Goal: Information Seeking & Learning: Learn about a topic

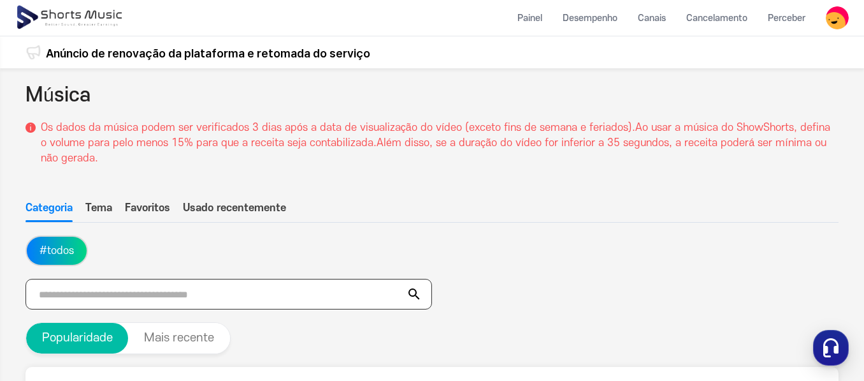
click at [198, 298] on input "text" at bounding box center [228, 294] width 407 height 31
type input "****"
click at [421, 298] on icon at bounding box center [414, 293] width 15 height 15
click at [416, 295] on icon at bounding box center [414, 293] width 11 height 11
click at [412, 295] on icon at bounding box center [414, 293] width 11 height 11
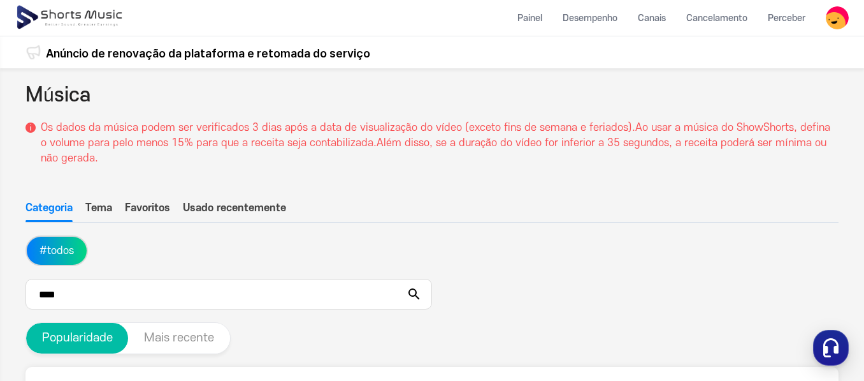
click at [162, 337] on font "Mais recente" at bounding box center [179, 337] width 70 height 13
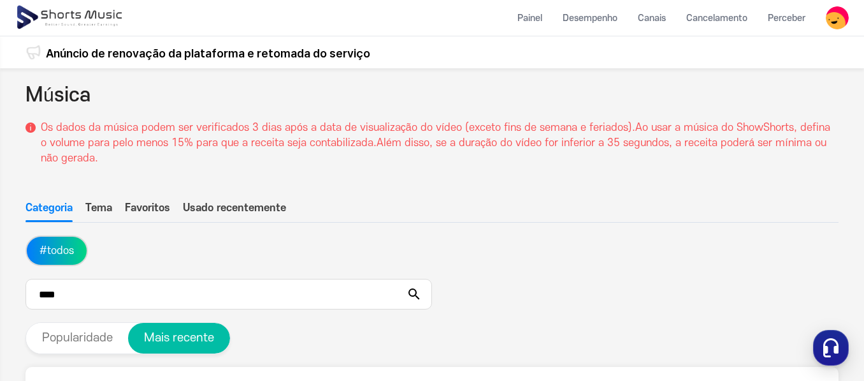
scroll to position [218, 0]
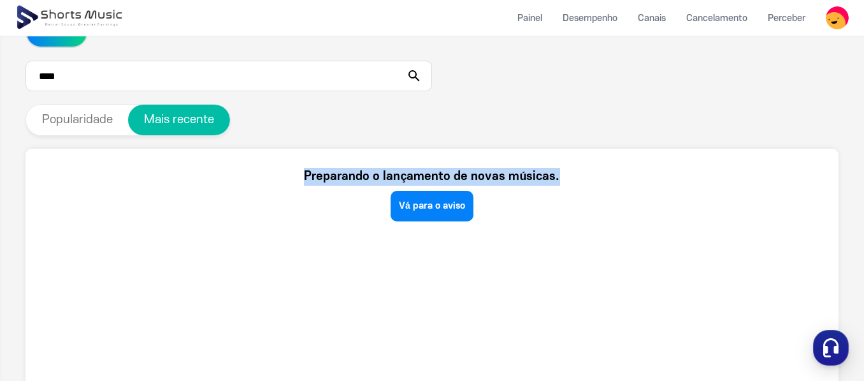
drag, startPoint x: 866, startPoint y: 114, endPoint x: 870, endPoint y: 99, distance: 15.2
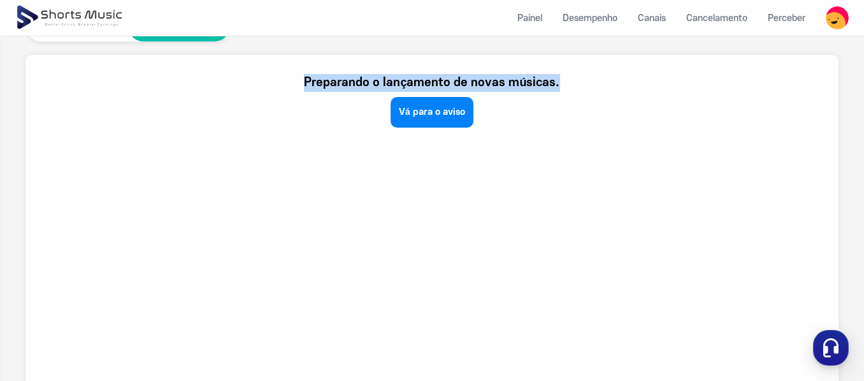
scroll to position [316, 0]
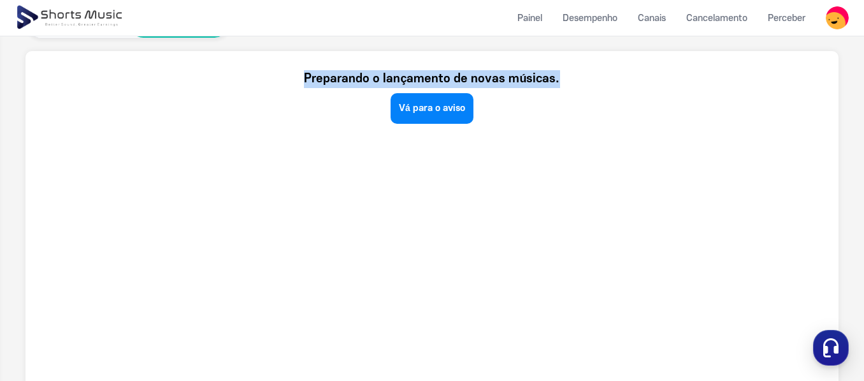
click at [731, 148] on section "Preparando o lançamento de novas músicas. Vá para o aviso" at bounding box center [431, 242] width 813 height 382
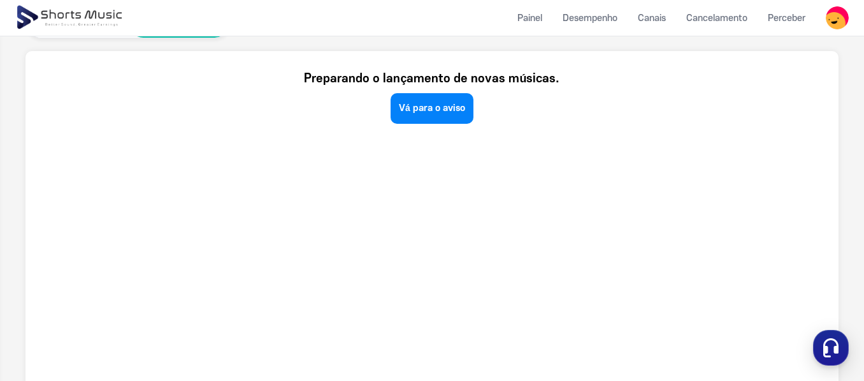
drag, startPoint x: 788, startPoint y: 130, endPoint x: 657, endPoint y: 140, distance: 131.7
click at [785, 131] on section "Preparando o lançamento de novas músicas. Vá para o aviso" at bounding box center [431, 242] width 813 height 382
click at [653, 138] on section "Preparando o lançamento de novas músicas. Vá para o aviso" at bounding box center [431, 242] width 813 height 382
click at [734, 80] on div "Preparando o lançamento de novas músicas. Vá para o aviso" at bounding box center [432, 97] width 775 height 54
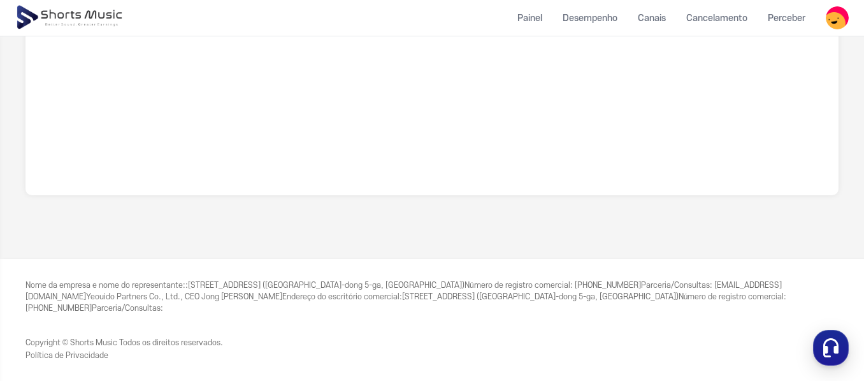
scroll to position [0, 0]
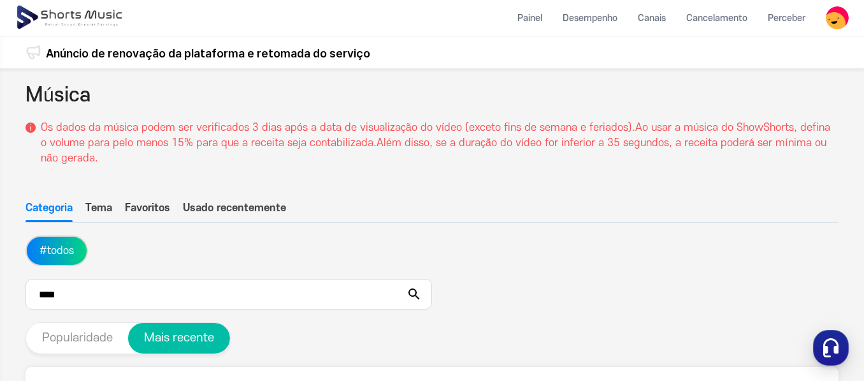
click at [76, 333] on font "Popularidade" at bounding box center [77, 337] width 71 height 13
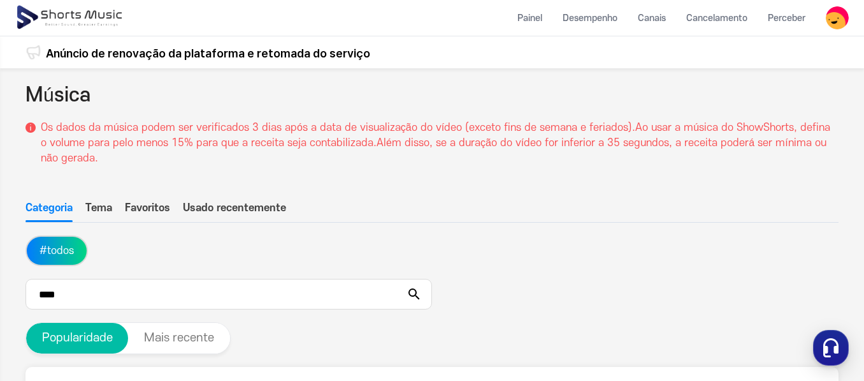
click at [103, 208] on font "Tema" at bounding box center [98, 207] width 27 height 11
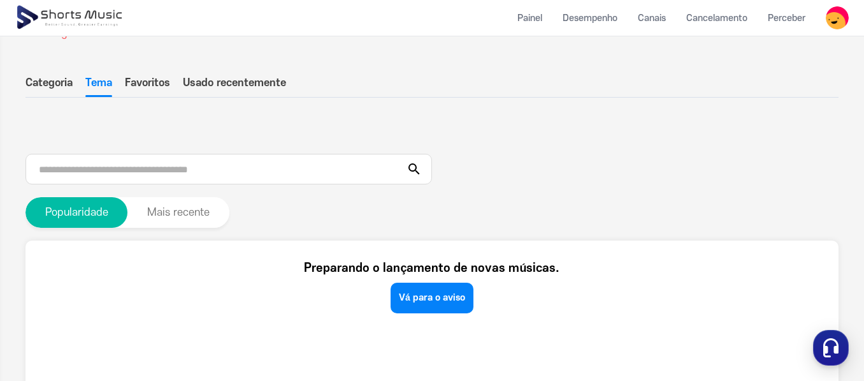
scroll to position [110, 0]
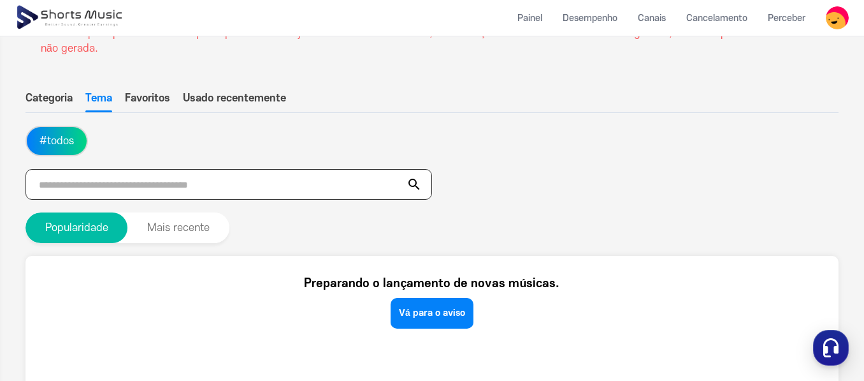
click at [248, 175] on input "text" at bounding box center [228, 184] width 407 height 31
type input "****"
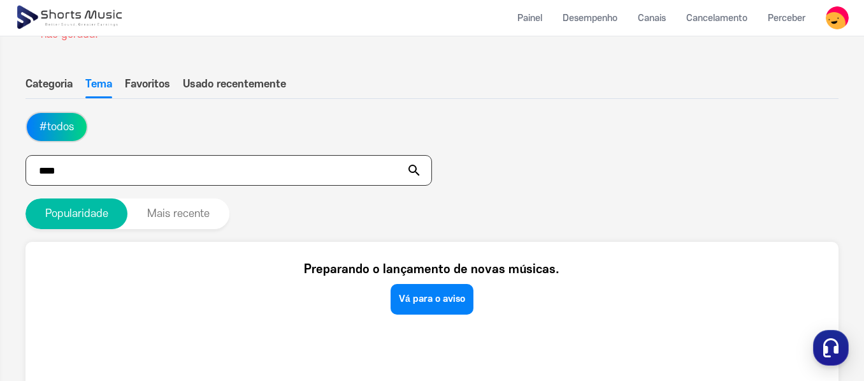
scroll to position [0, 0]
